Goal: Consume media (video, audio): Consume media (video, audio)

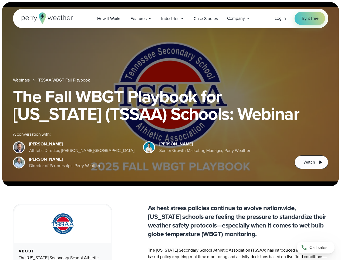
click at [171, 130] on div "The Fall WBGT Playbook for [US_STATE] (TSSAA) Schools: Webinar A conversation w…" at bounding box center [171, 128] width 316 height 81
click at [171, 18] on span "Industries" at bounding box center [170, 18] width 18 height 6
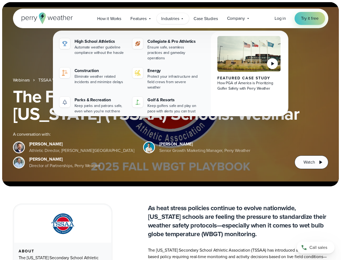
click at [171, 94] on h1 "The Fall WBGT Playbook for [US_STATE] (TSSAA) Schools: Webinar" at bounding box center [171, 105] width 316 height 35
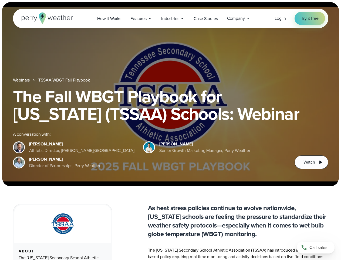
click at [65, 80] on link "TSSAA WBGT Fall Playbook" at bounding box center [63, 80] width 51 height 6
click at [312, 162] on span "Watch" at bounding box center [309, 162] width 11 height 6
